Goal: Browse casually

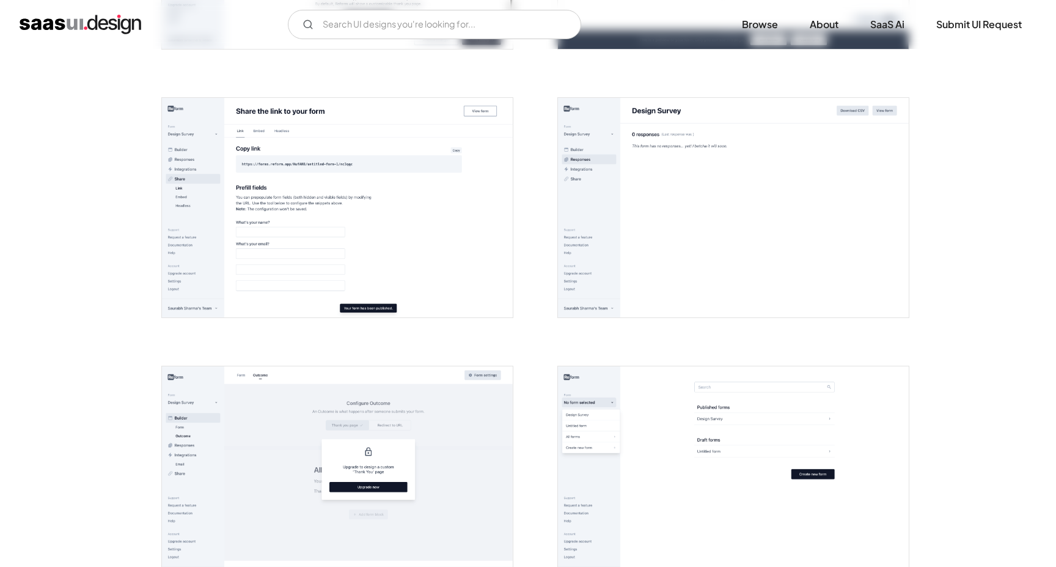
scroll to position [1680, 0]
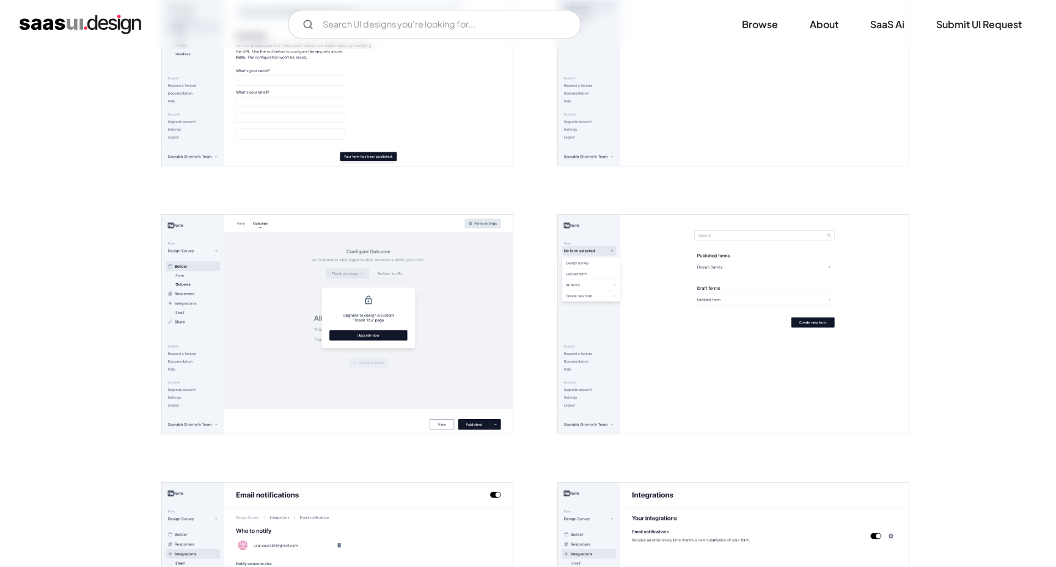
click at [108, 16] on img "home" at bounding box center [81, 25] width 122 height 20
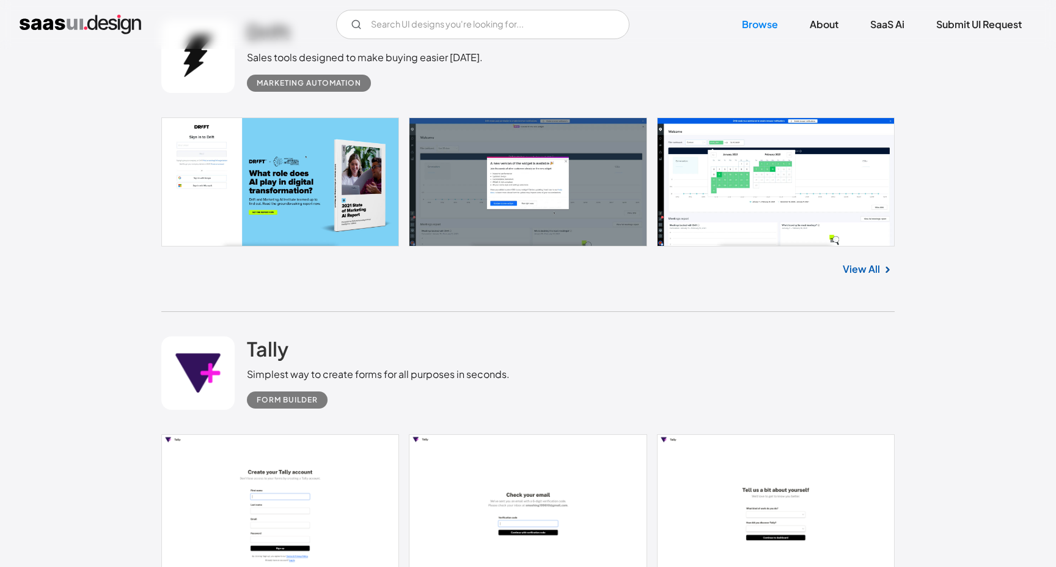
scroll to position [1054, 0]
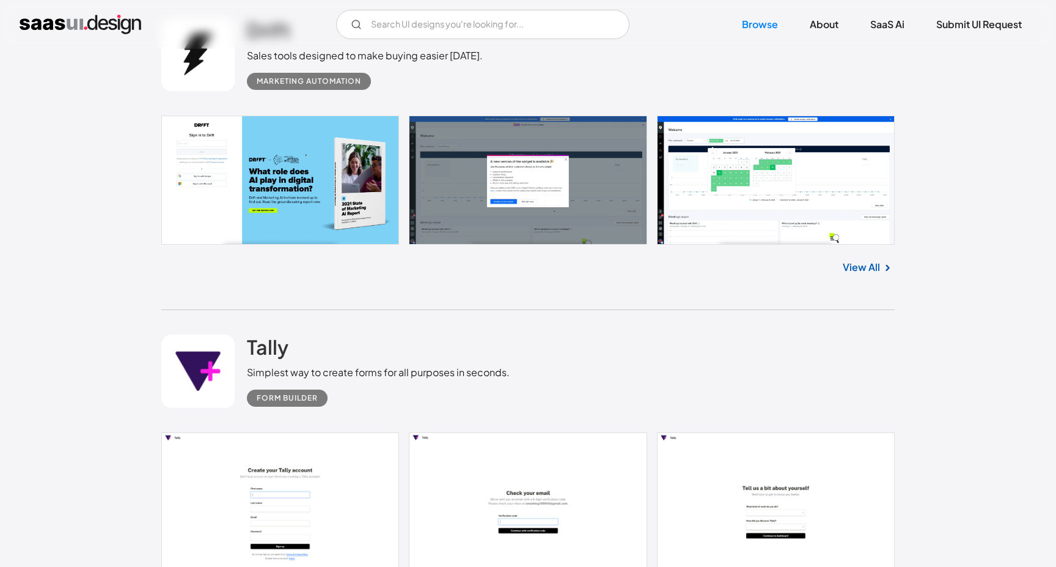
click at [866, 267] on link "View All" at bounding box center [861, 267] width 37 height 15
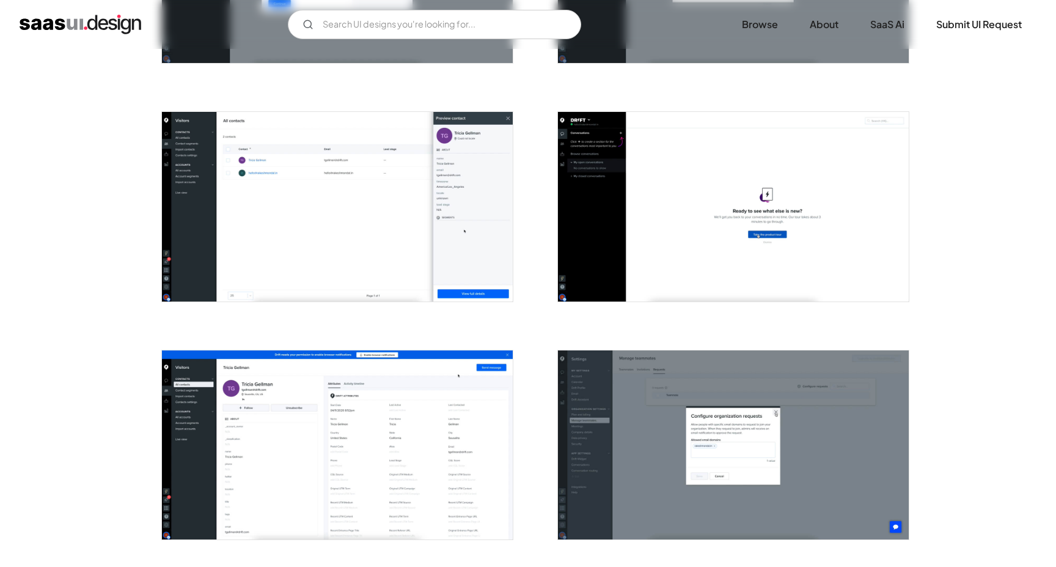
scroll to position [1603, 0]
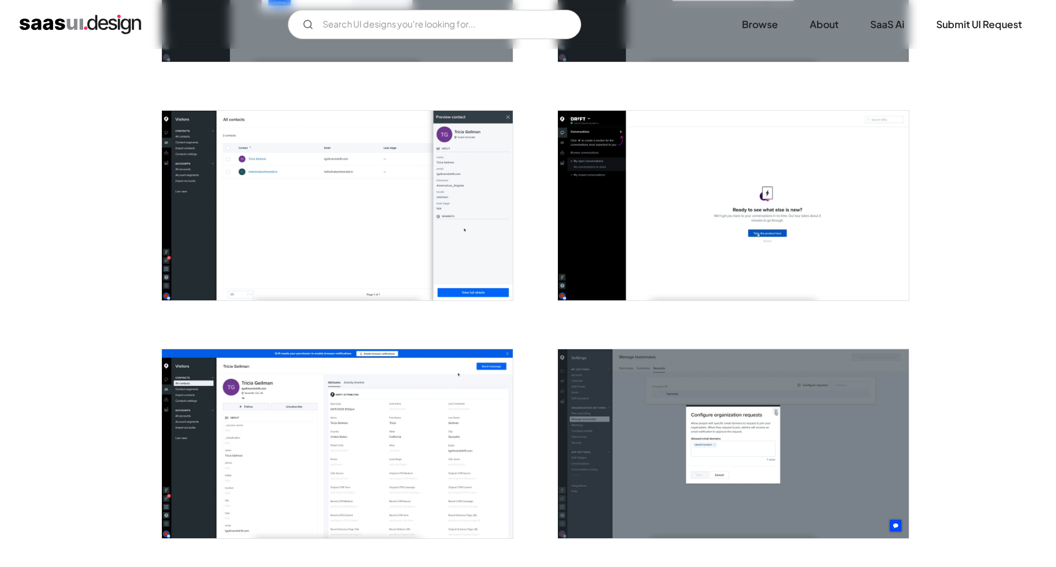
click at [470, 450] on img "open lightbox" at bounding box center [337, 443] width 351 height 189
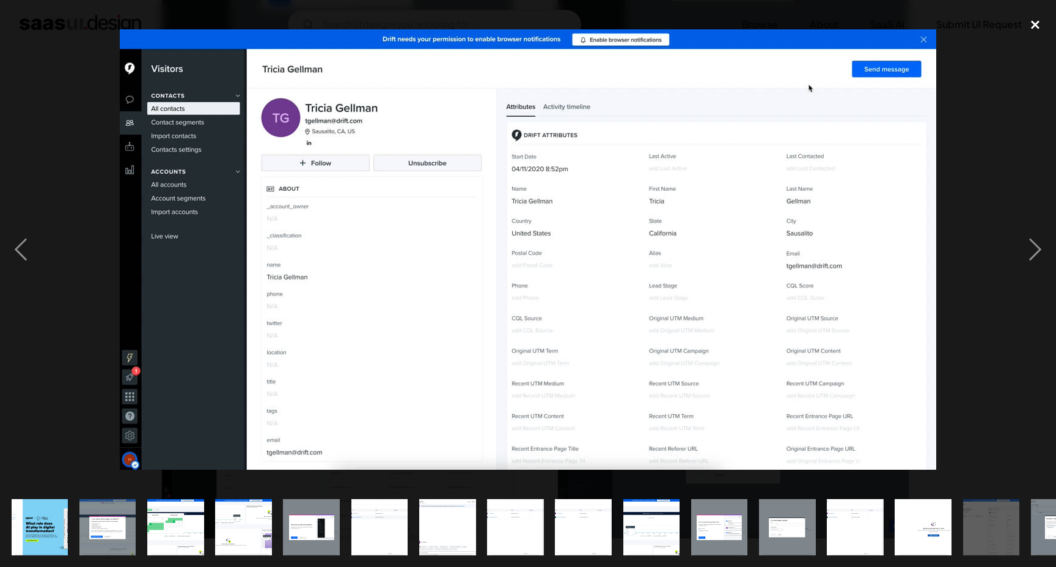
click at [1038, 19] on div "close lightbox" at bounding box center [1036, 25] width 42 height 27
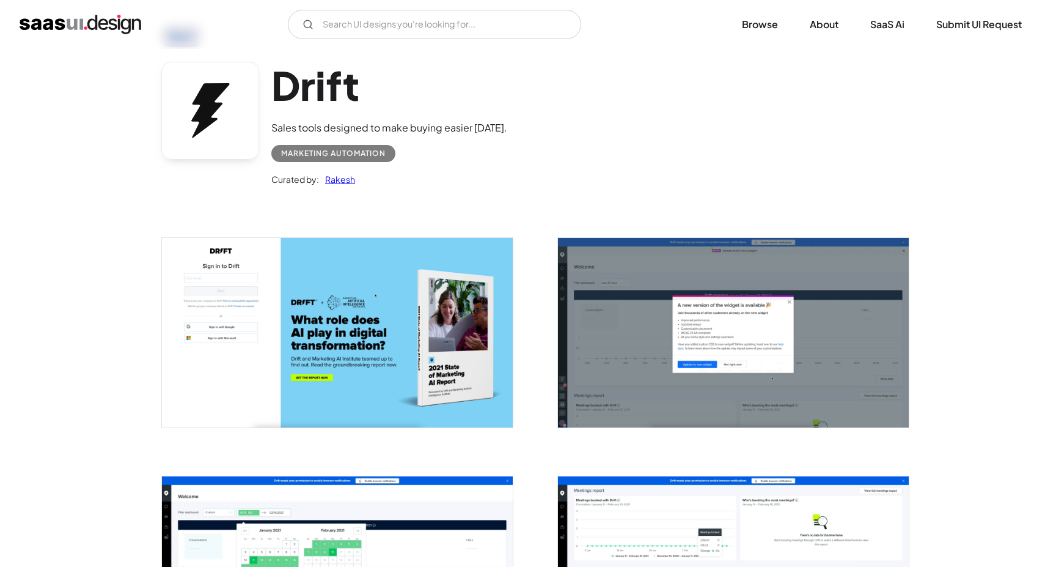
scroll to position [0, 0]
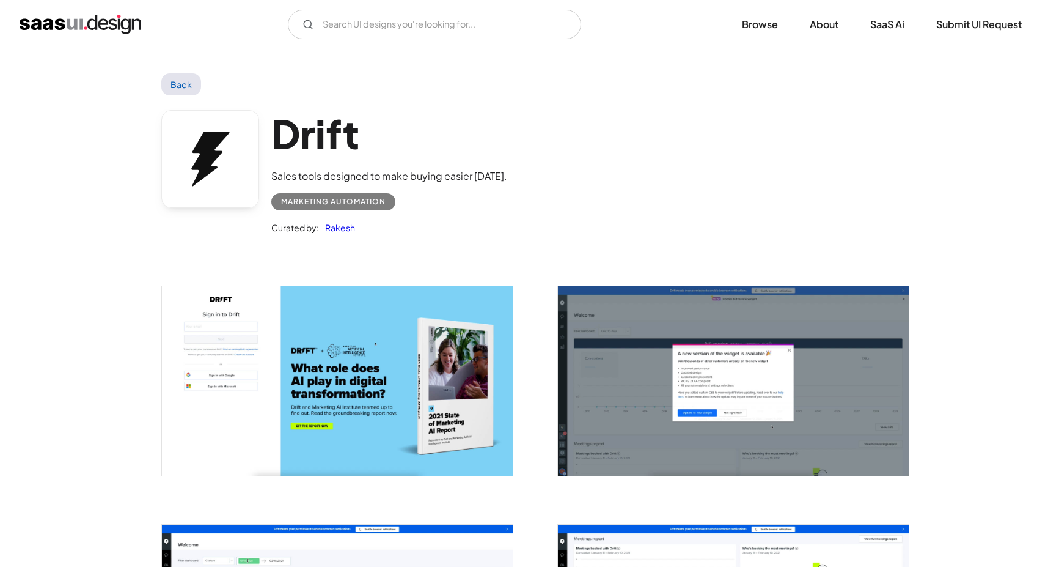
click at [614, 194] on div "Drift Sales tools designed to make buying easier today. Marketing Automation Cu…" at bounding box center [528, 175] width 734 height 160
